Goal: Find contact information: Find contact information

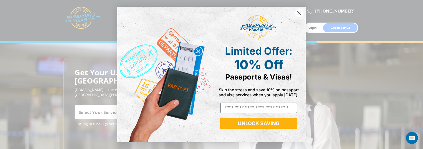
click at [299, 12] on icon "Close dialog" at bounding box center [300, 14] width 4 height 4
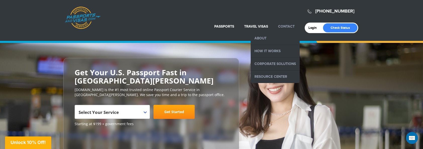
click at [284, 26] on link "Contact" at bounding box center [286, 26] width 17 height 4
